Goal: Information Seeking & Learning: Learn about a topic

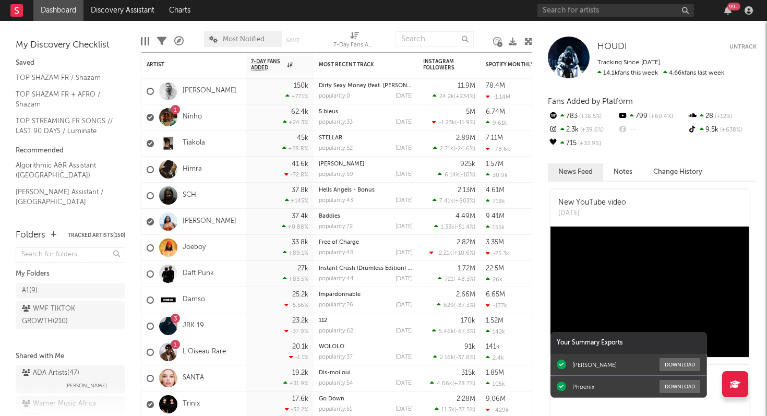
click at [730, 9] on div "99 +" at bounding box center [733, 7] width 13 height 8
click at [427, 6] on nav "Dashboard Discovery Assistant Charts 99 +" at bounding box center [383, 10] width 767 height 21
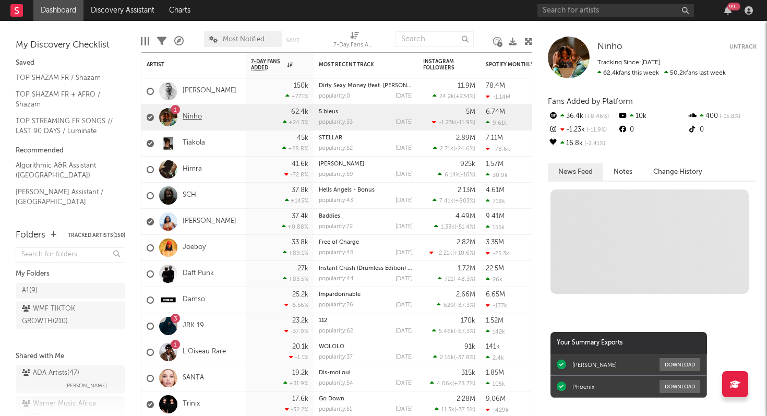
click at [191, 116] on link "Ninho" at bounding box center [192, 117] width 19 height 9
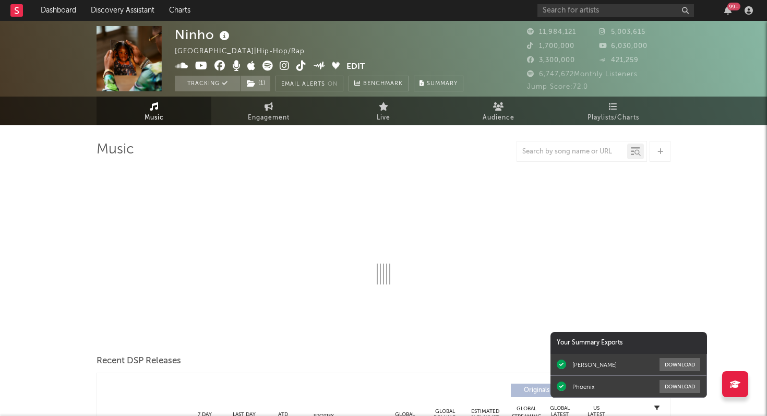
select select "6m"
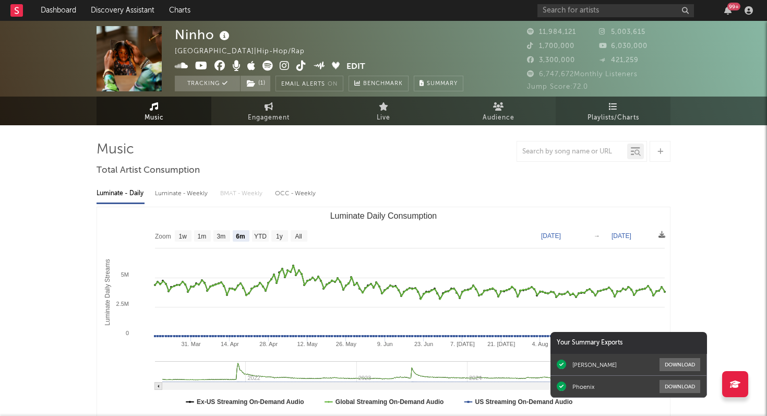
click at [619, 103] on link "Playlists/Charts" at bounding box center [613, 111] width 115 height 29
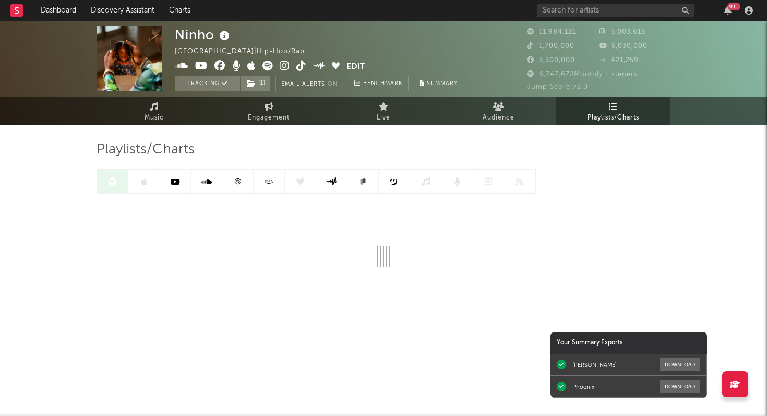
click at [239, 183] on icon at bounding box center [238, 181] width 8 height 8
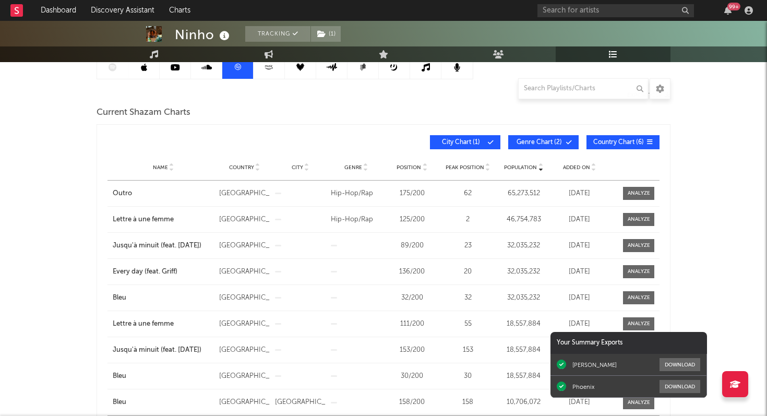
scroll to position [118, 0]
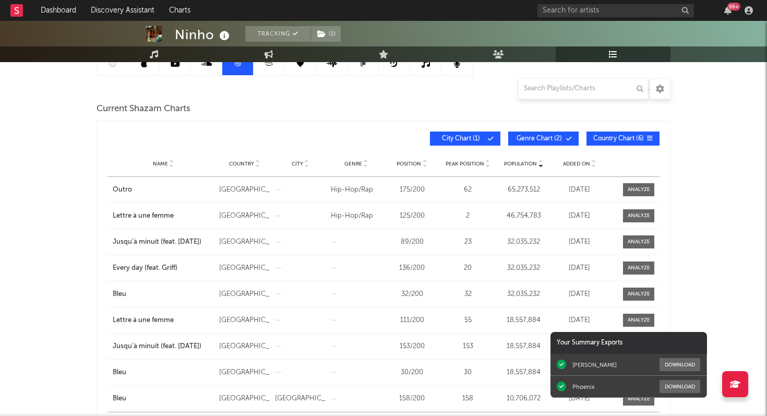
click at [566, 164] on span "Added On" at bounding box center [576, 164] width 27 height 6
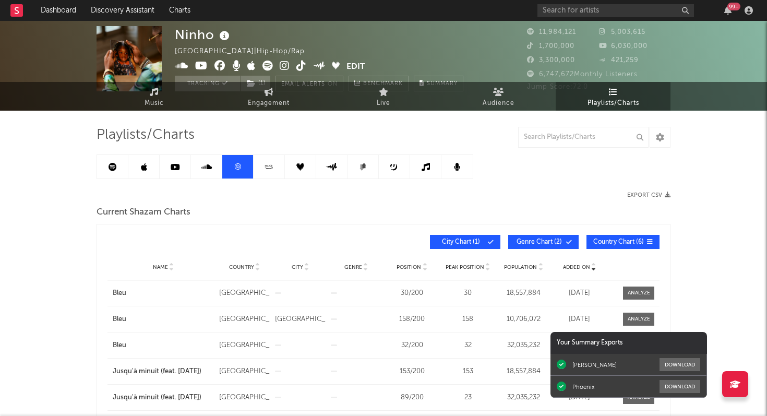
scroll to position [0, 0]
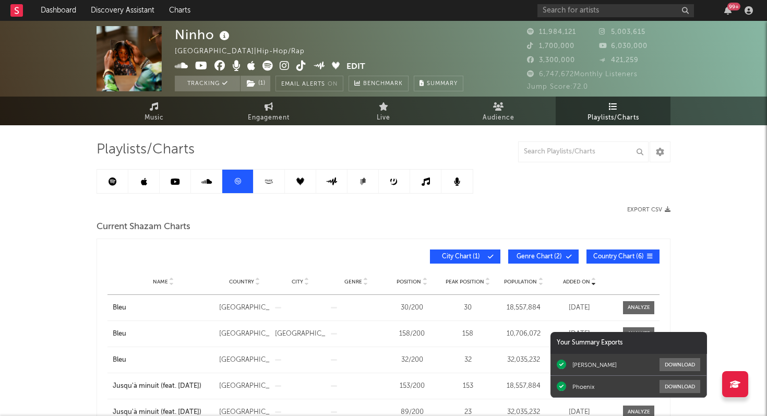
click at [138, 182] on link at bounding box center [143, 181] width 31 height 23
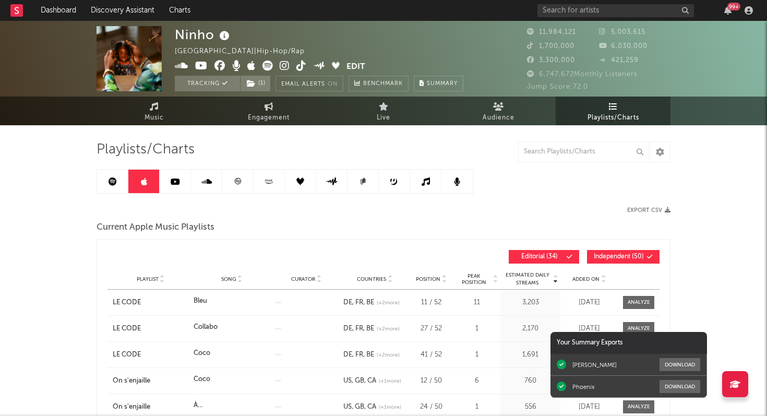
click at [111, 179] on icon at bounding box center [113, 181] width 8 height 8
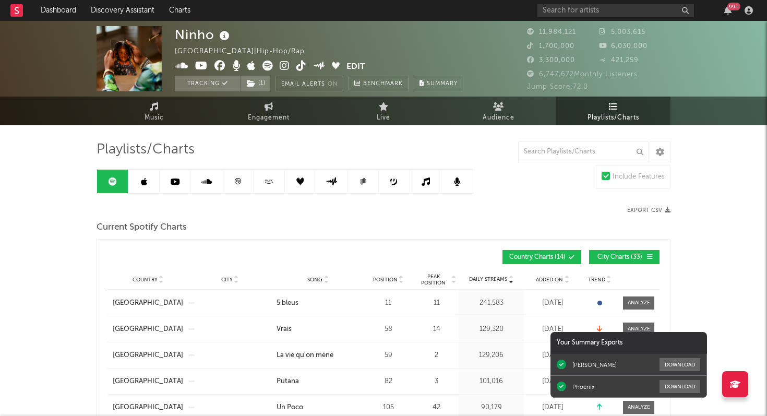
click at [733, 9] on div "99 +" at bounding box center [733, 7] width 13 height 8
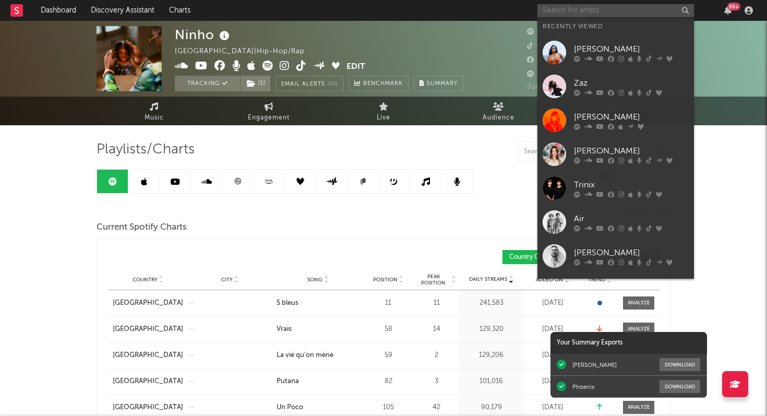
click at [606, 7] on input "text" at bounding box center [616, 10] width 157 height 13
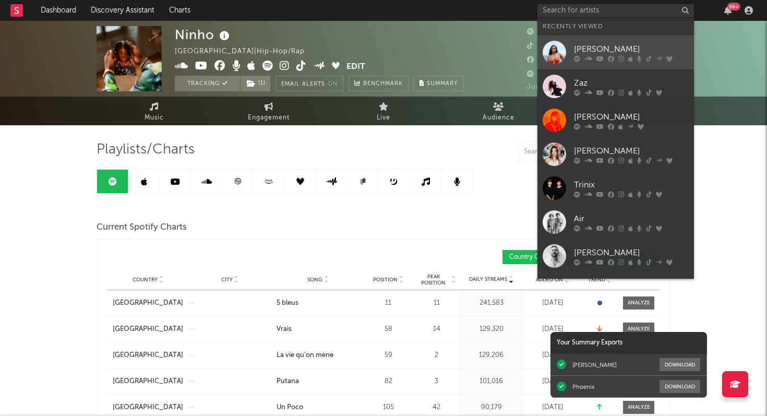
click at [609, 55] on icon at bounding box center [611, 58] width 6 height 6
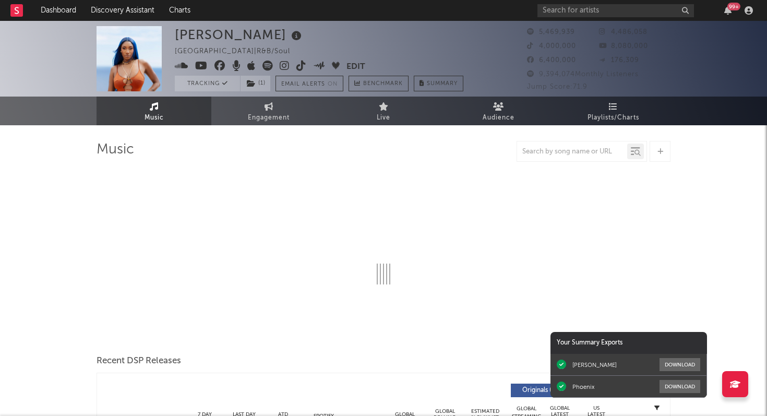
select select "6m"
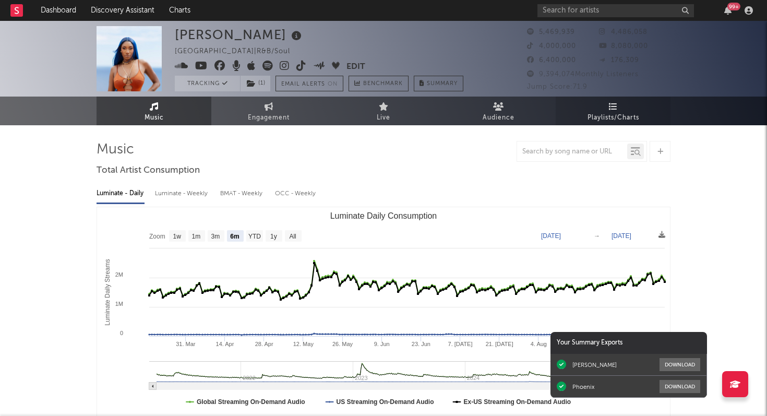
click at [604, 112] on span "Playlists/Charts" at bounding box center [614, 118] width 52 height 13
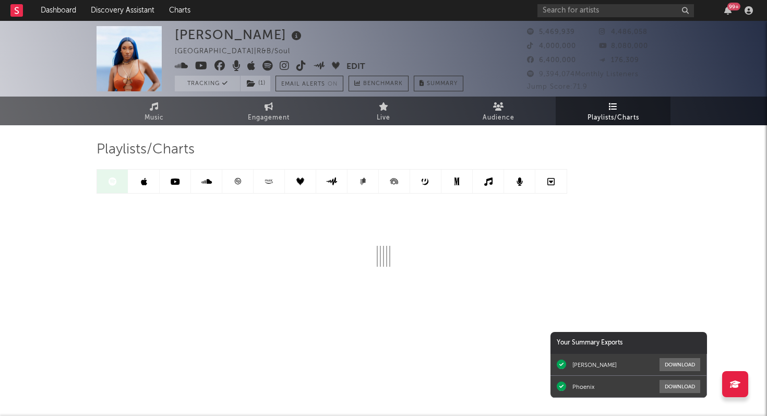
click at [240, 186] on link at bounding box center [237, 181] width 31 height 23
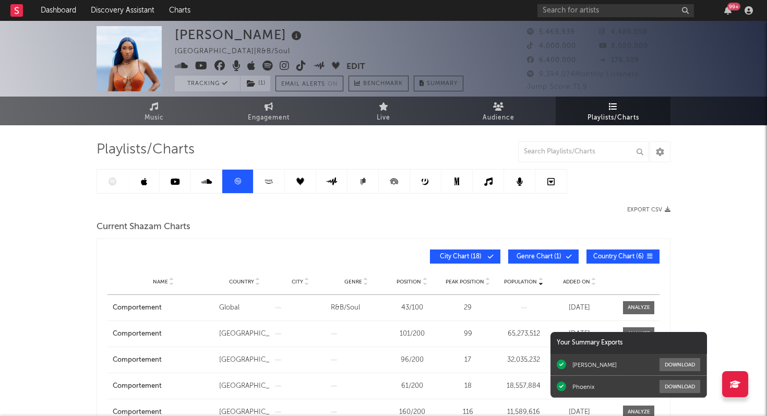
click at [146, 180] on icon at bounding box center [144, 181] width 6 height 8
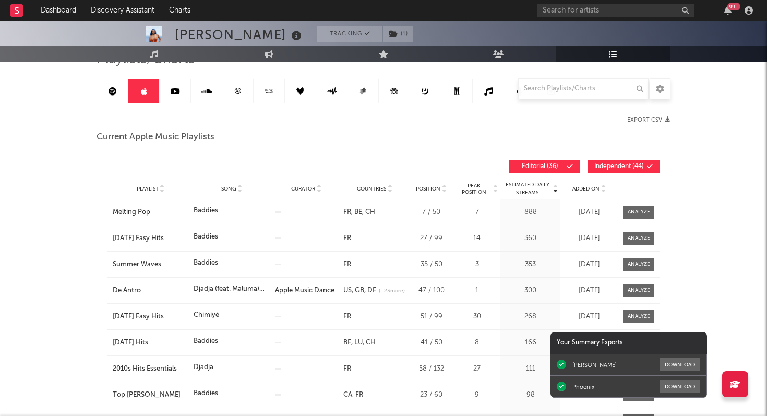
scroll to position [91, 0]
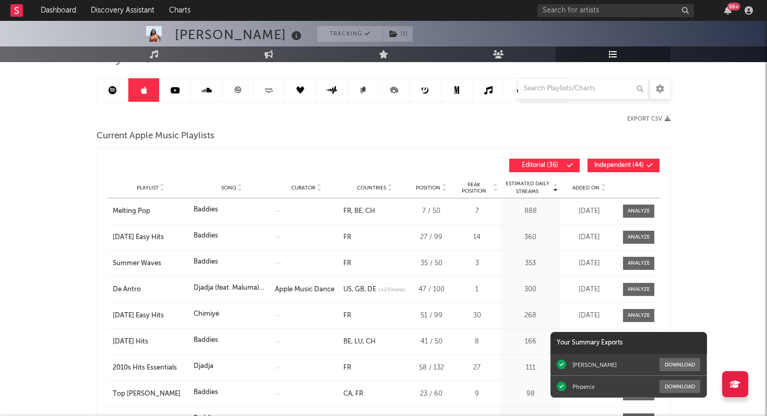
click at [586, 189] on span "Added On" at bounding box center [585, 188] width 27 height 6
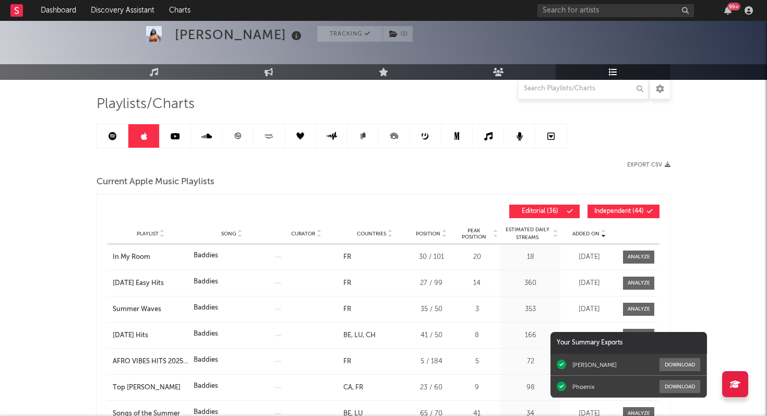
scroll to position [0, 0]
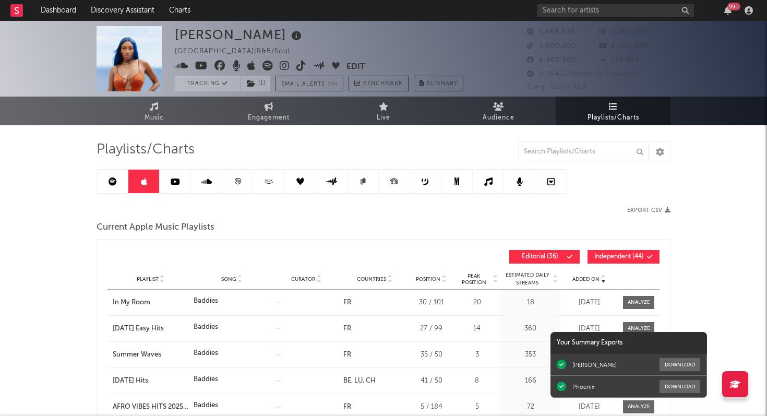
click at [109, 178] on icon at bounding box center [113, 181] width 8 height 8
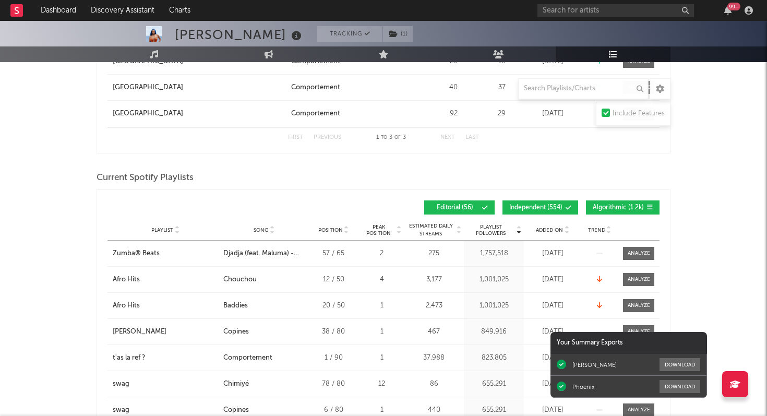
scroll to position [604, 0]
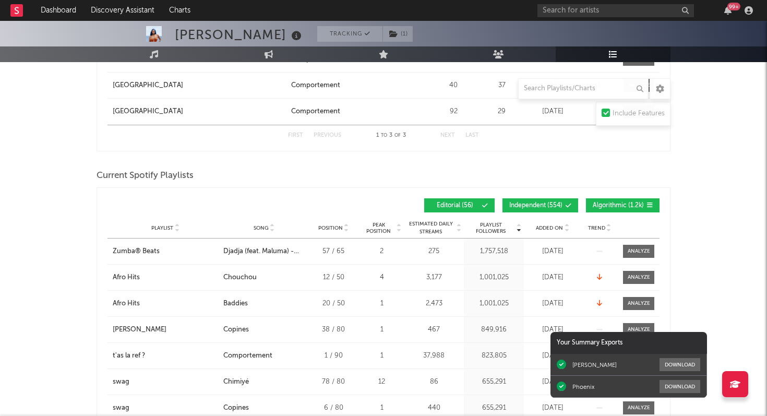
click at [553, 225] on span "Added On" at bounding box center [549, 228] width 27 height 6
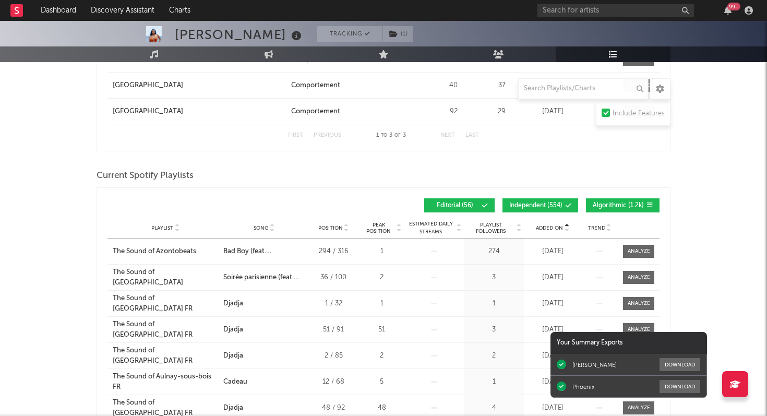
click at [553, 225] on span "Added On" at bounding box center [549, 228] width 27 height 6
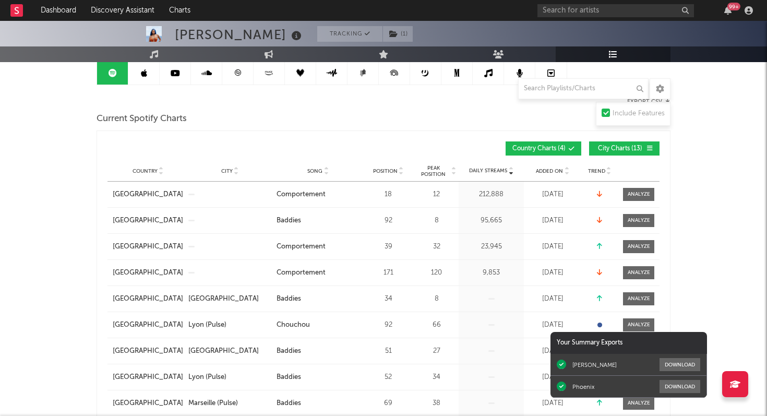
scroll to position [0, 0]
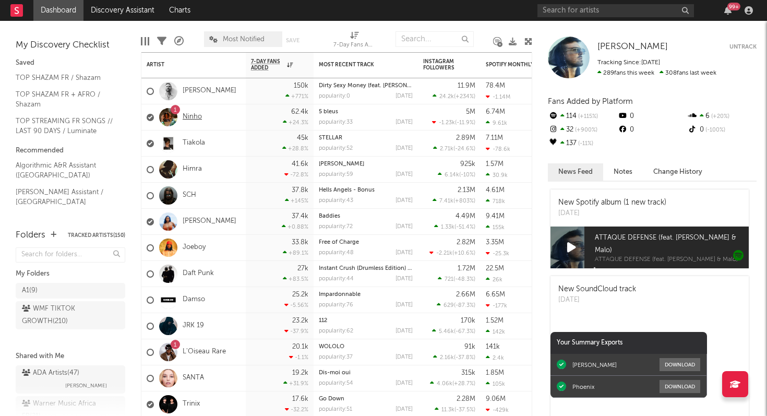
click at [189, 119] on link "Ninho" at bounding box center [192, 117] width 19 height 9
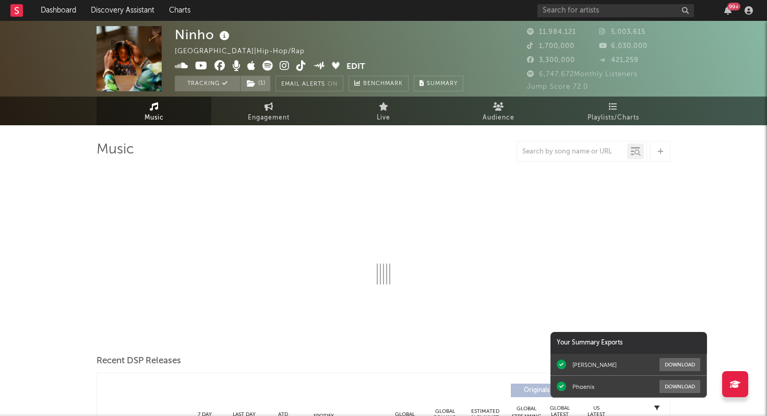
select select "6m"
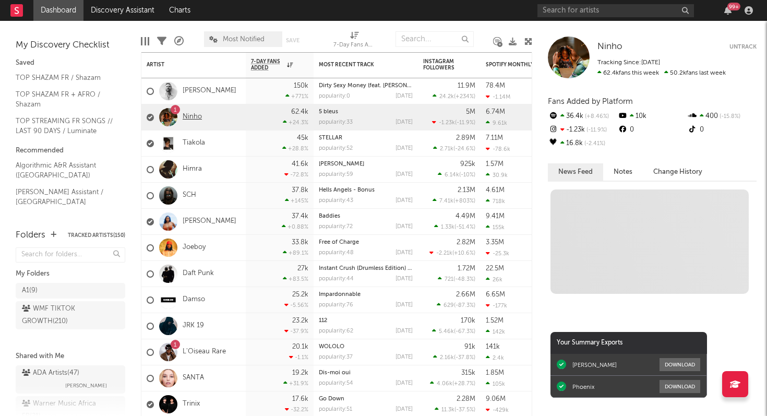
click at [192, 114] on link "Ninho" at bounding box center [192, 117] width 19 height 9
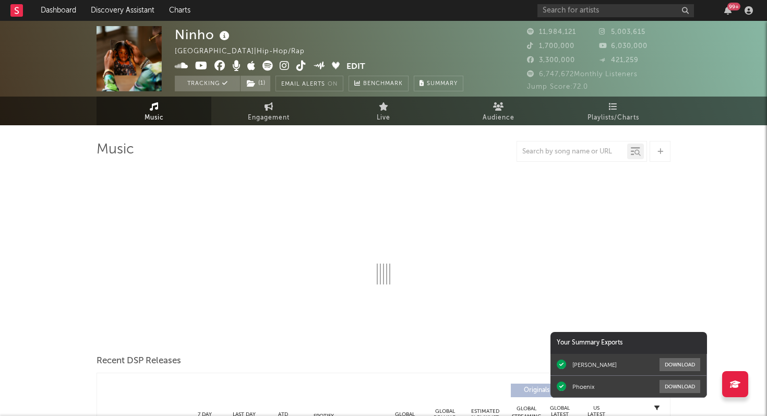
select select "6m"
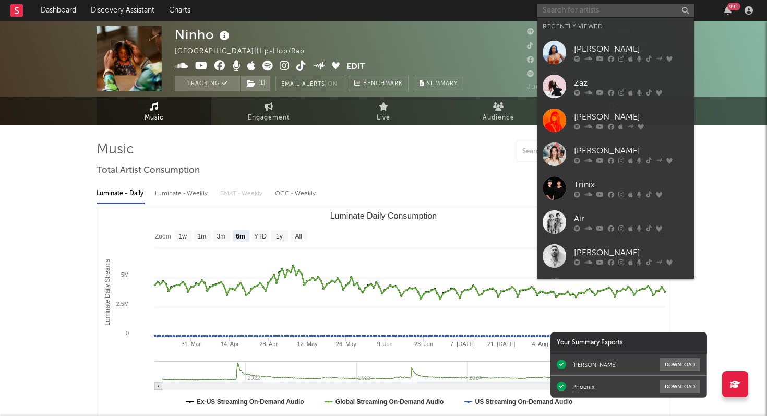
click at [592, 11] on input "text" at bounding box center [616, 10] width 157 height 13
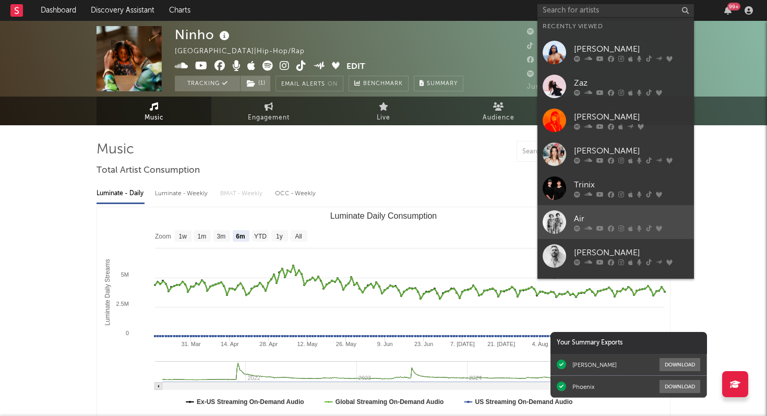
click at [595, 214] on div "Air" at bounding box center [631, 218] width 115 height 13
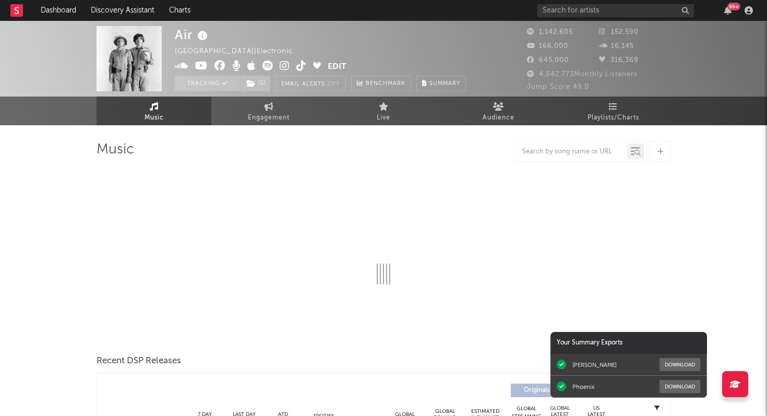
select select "6m"
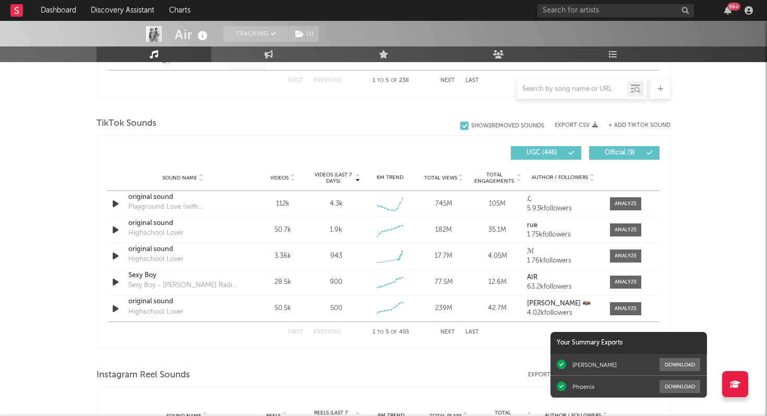
scroll to position [670, 0]
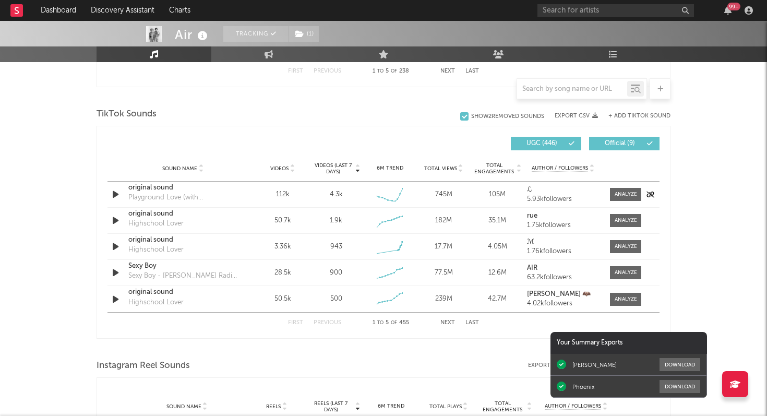
click at [112, 196] on icon "button" at bounding box center [115, 194] width 11 height 13
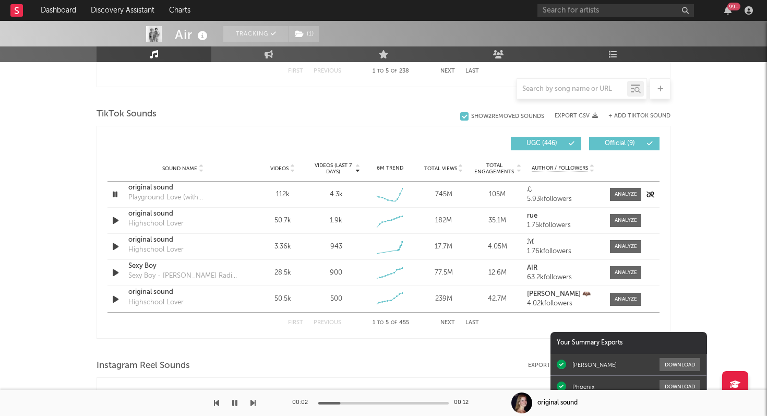
click at [114, 196] on icon "button" at bounding box center [115, 194] width 10 height 13
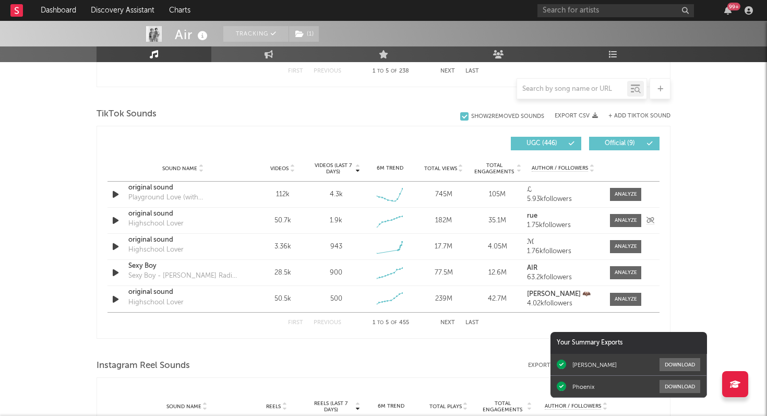
click at [114, 220] on icon "button" at bounding box center [115, 220] width 11 height 13
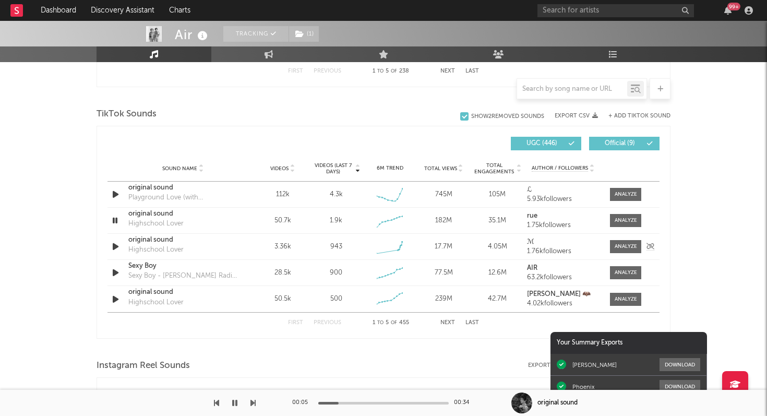
click at [114, 248] on icon "button" at bounding box center [115, 246] width 11 height 13
click at [117, 275] on icon "button" at bounding box center [115, 272] width 11 height 13
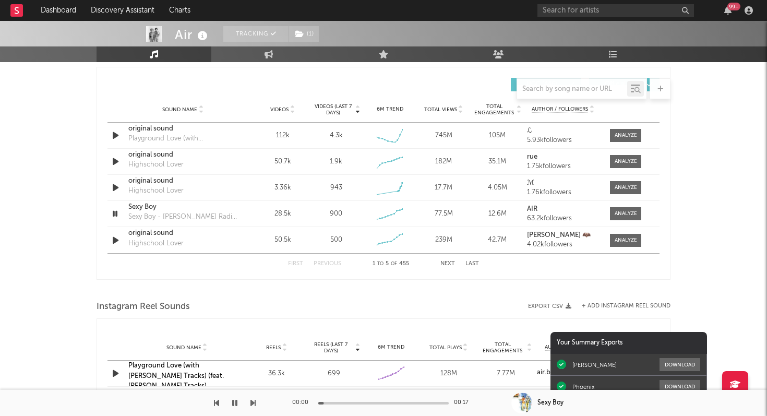
scroll to position [732, 0]
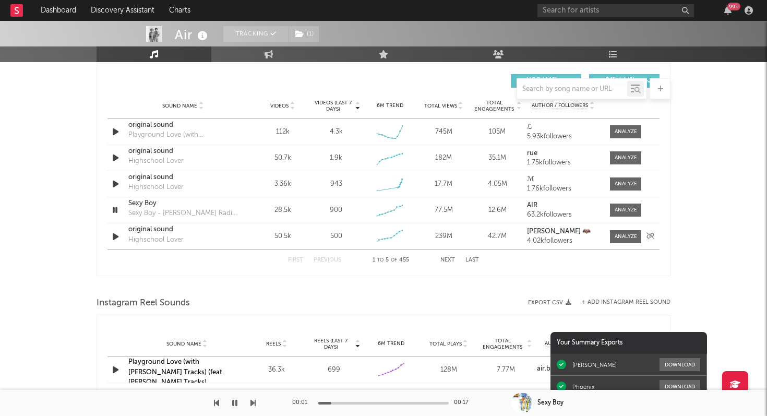
click at [113, 235] on icon "button" at bounding box center [115, 236] width 11 height 13
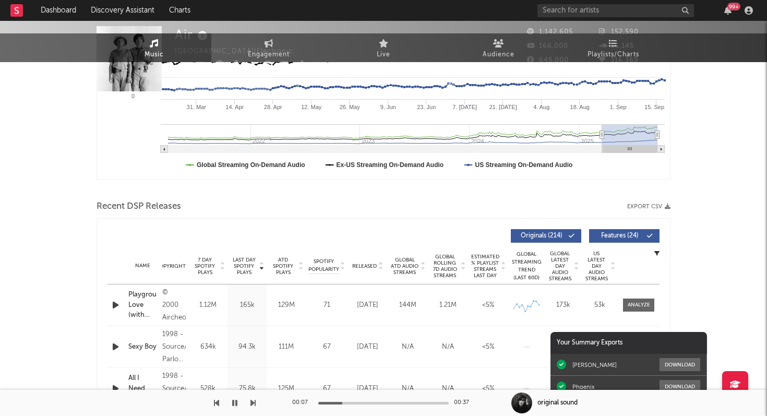
scroll to position [0, 0]
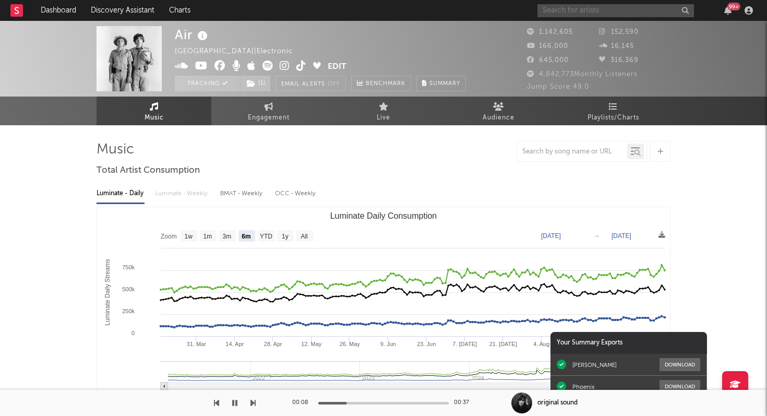
click at [645, 11] on input "text" at bounding box center [616, 10] width 157 height 13
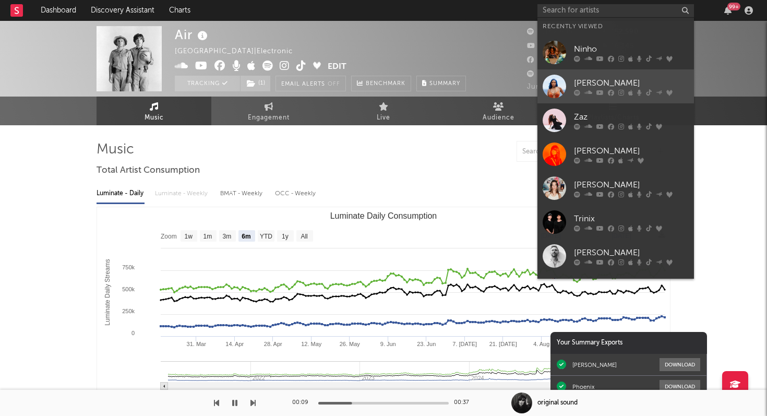
click at [613, 82] on div "[PERSON_NAME]" at bounding box center [631, 83] width 115 height 13
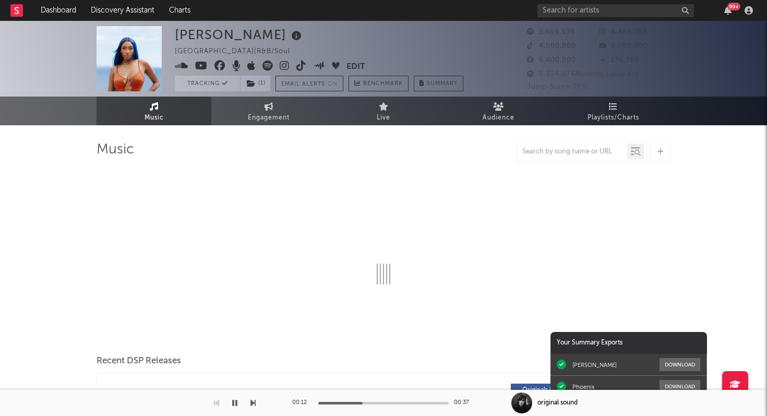
select select "6m"
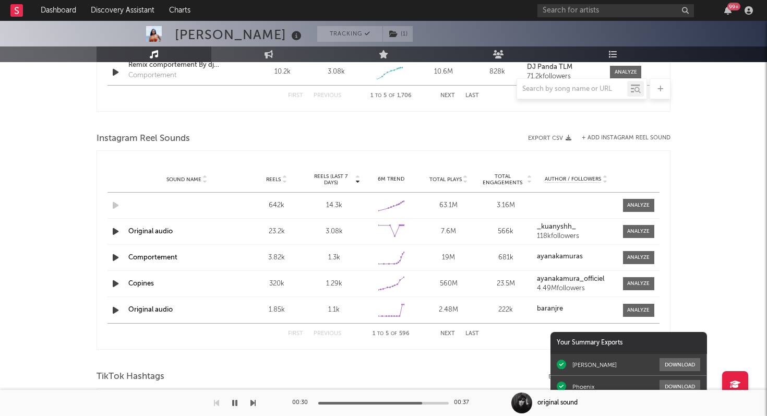
scroll to position [898, 0]
click at [115, 255] on icon "button" at bounding box center [115, 256] width 11 height 13
click at [115, 231] on icon "button" at bounding box center [115, 230] width 11 height 13
click at [115, 231] on icon "button" at bounding box center [115, 230] width 10 height 13
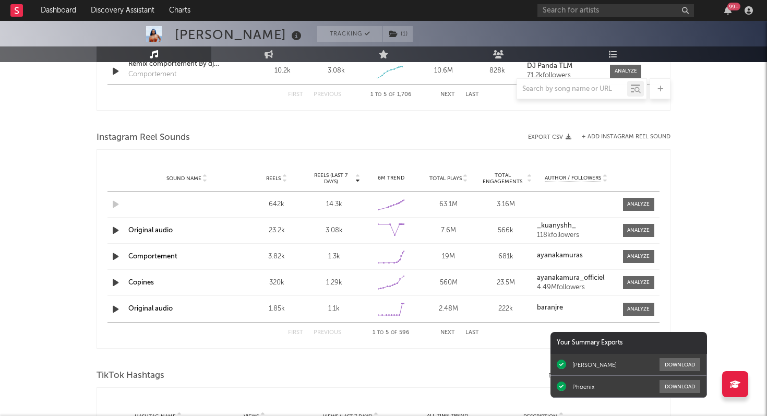
click at [117, 314] on icon "button" at bounding box center [115, 309] width 11 height 13
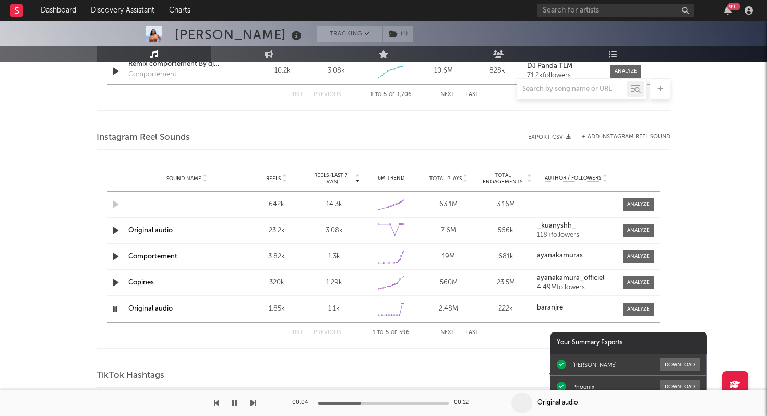
click at [116, 309] on icon "button" at bounding box center [115, 309] width 10 height 13
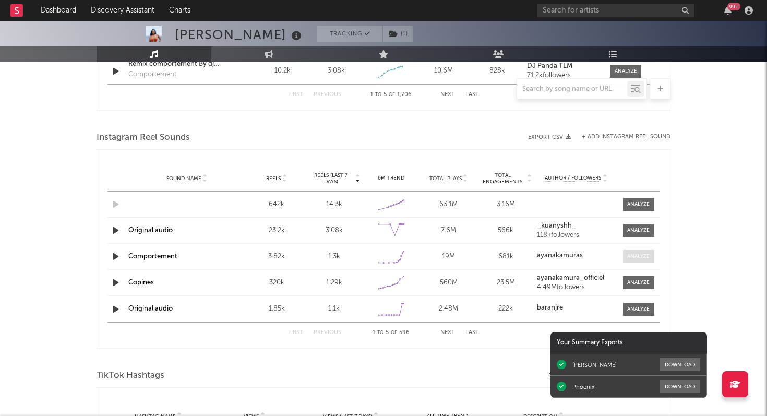
click at [636, 254] on div at bounding box center [638, 257] width 22 height 8
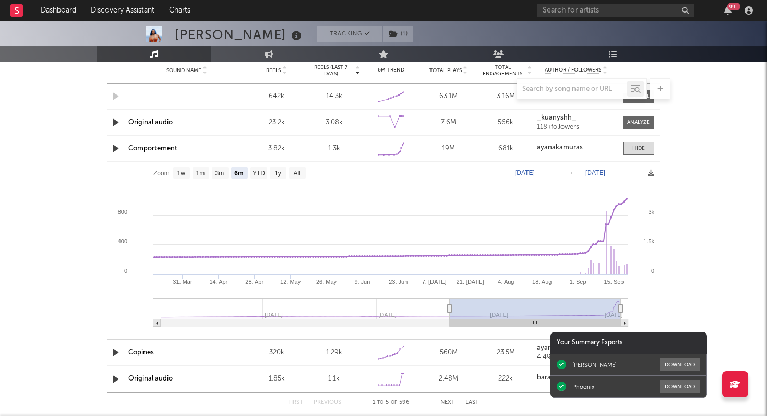
scroll to position [1021, 0]
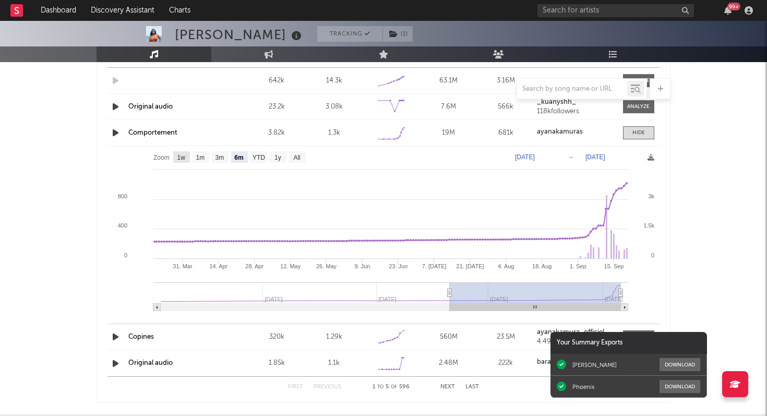
click at [183, 159] on text "1w" at bounding box center [181, 157] width 8 height 7
select select "1w"
type input "2025-09-14"
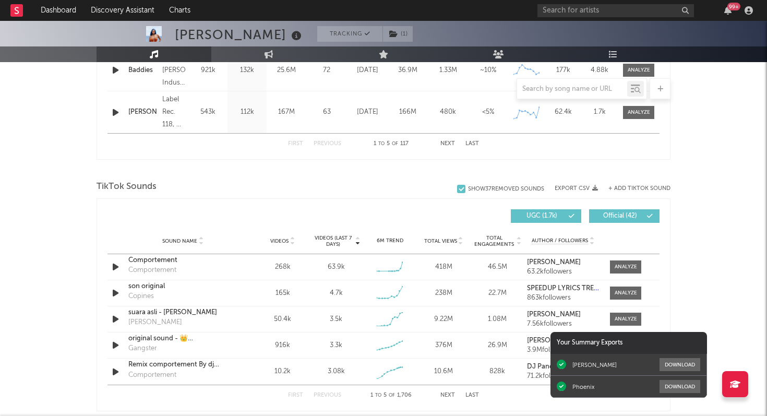
scroll to position [249, 0]
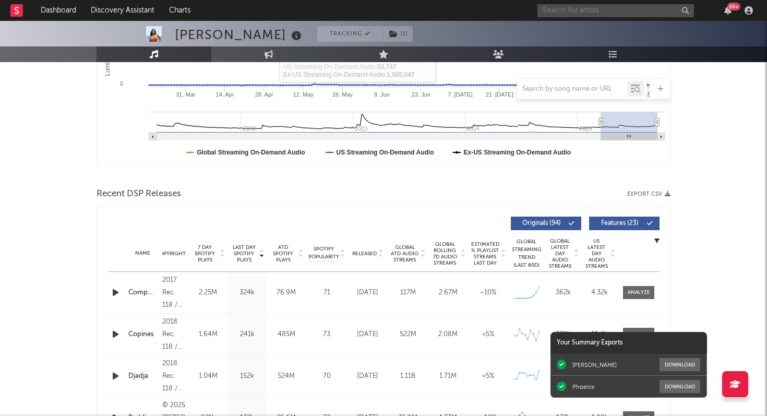
click at [600, 14] on input "text" at bounding box center [616, 10] width 157 height 13
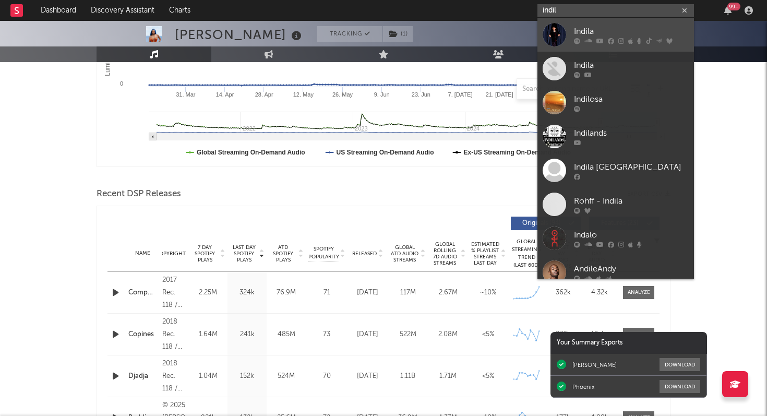
type input "indil"
click at [590, 27] on div "Indila" at bounding box center [631, 31] width 115 height 13
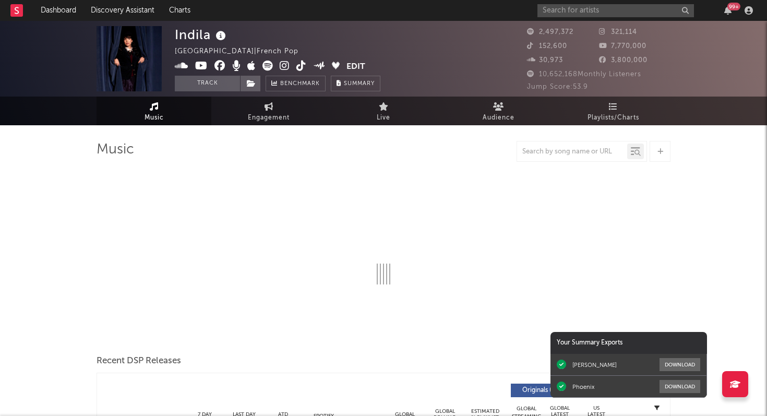
select select "6m"
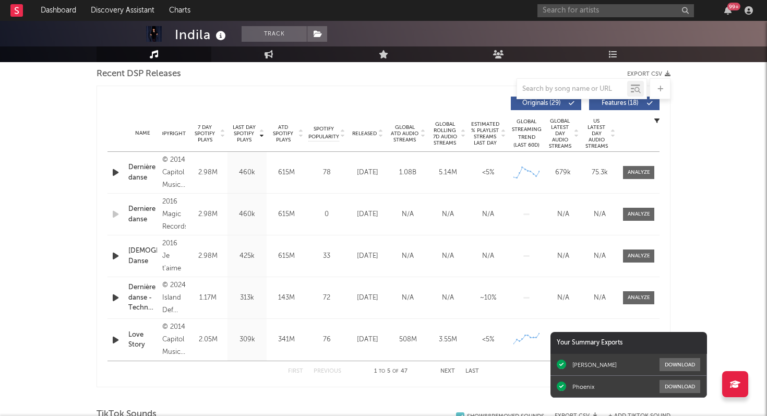
scroll to position [374, 0]
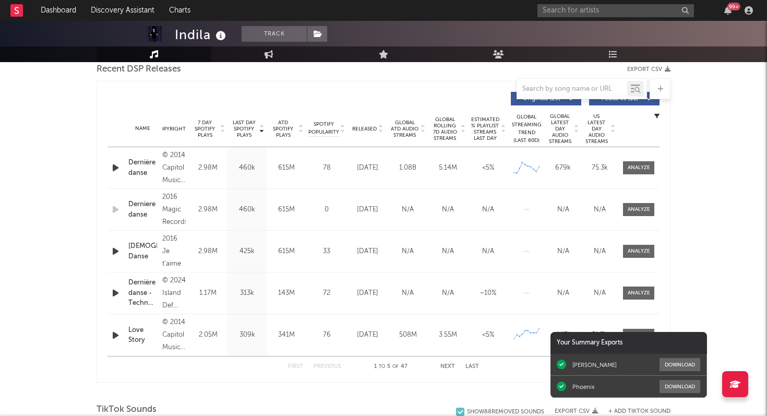
click at [447, 365] on button "Next" at bounding box center [447, 367] width 15 height 6
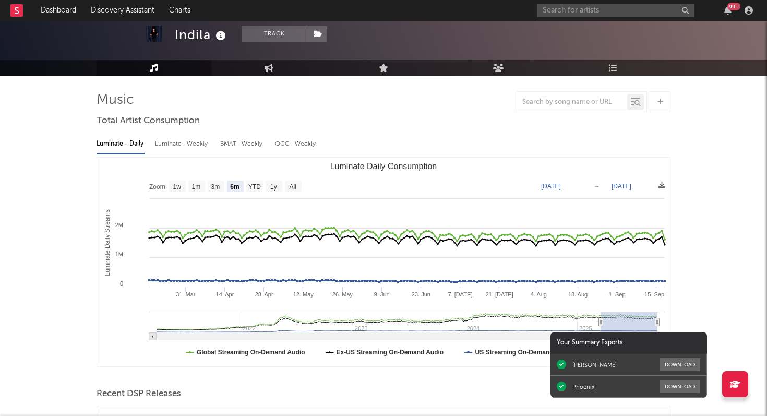
scroll to position [0, 0]
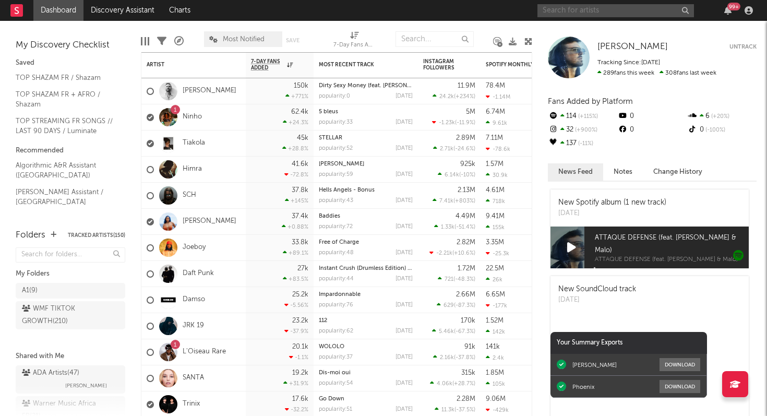
click at [562, 8] on input "text" at bounding box center [616, 10] width 157 height 13
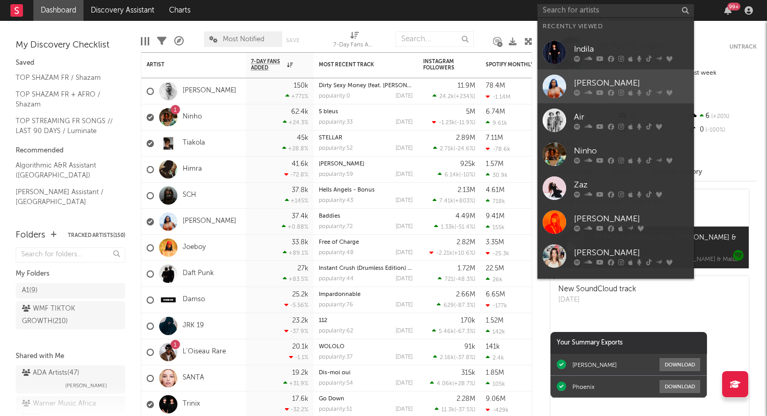
click at [585, 90] on icon at bounding box center [589, 92] width 8 height 6
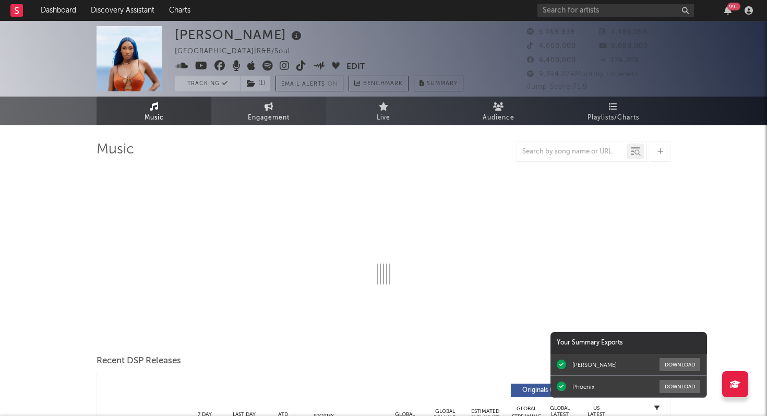
select select "6m"
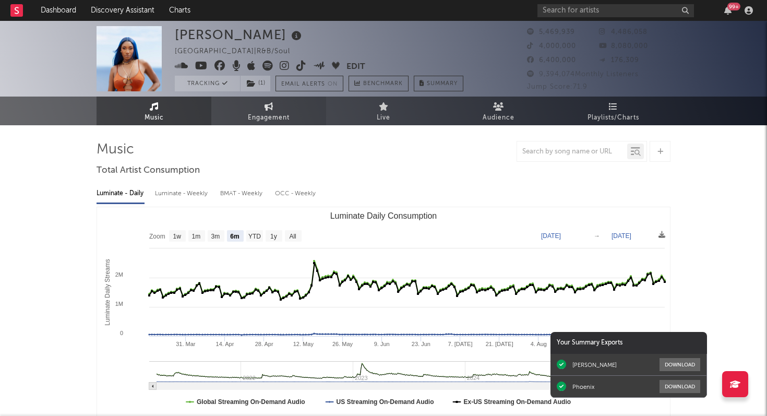
click at [270, 114] on span "Engagement" at bounding box center [269, 118] width 42 height 13
select select "1w"
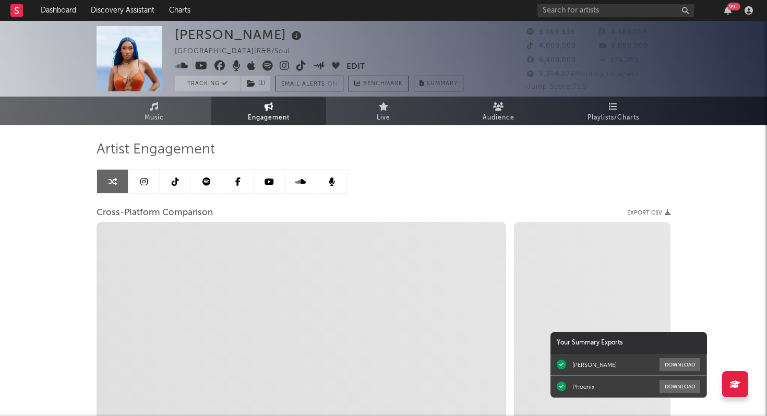
click at [178, 184] on icon at bounding box center [175, 181] width 7 height 8
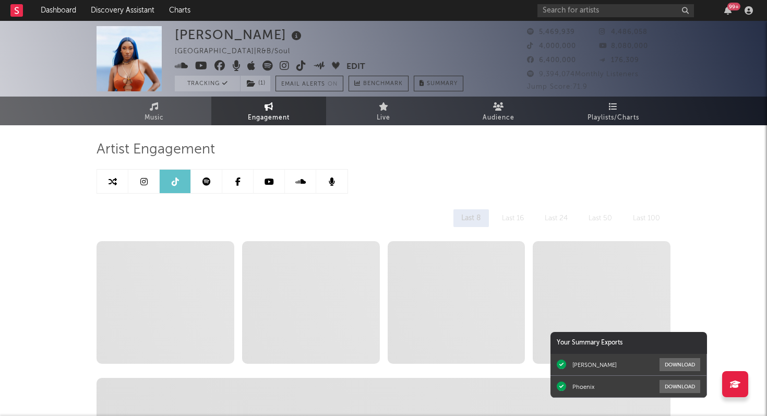
select select "6m"
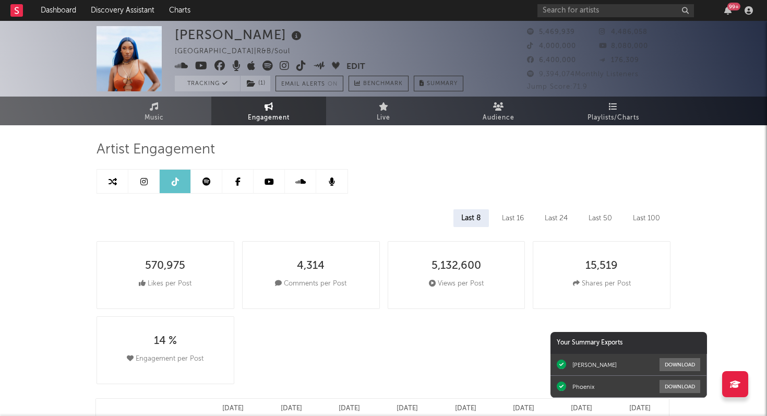
click at [116, 183] on icon at bounding box center [113, 181] width 8 height 8
select select "1m"
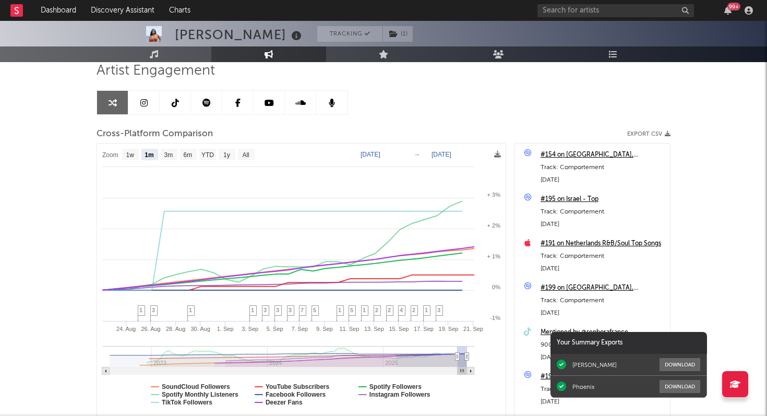
scroll to position [84, 0]
